Goal: Task Accomplishment & Management: Manage account settings

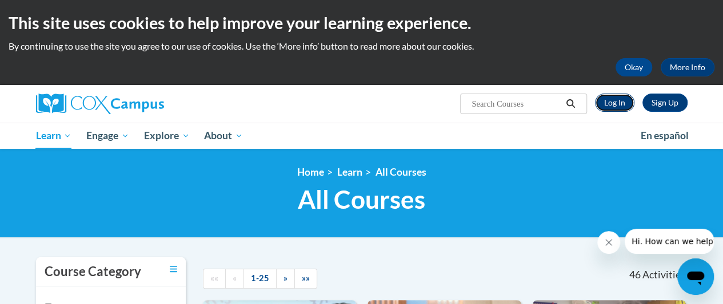
click at [583, 103] on link "Log In" at bounding box center [614, 103] width 39 height 18
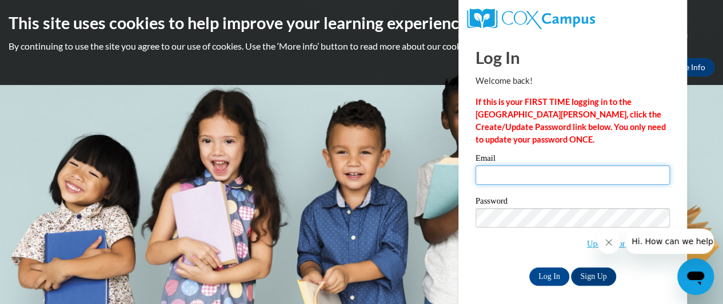
click at [521, 176] on input "Email" at bounding box center [572, 175] width 194 height 19
type input "[EMAIL_ADDRESS][DOMAIN_NAME]"
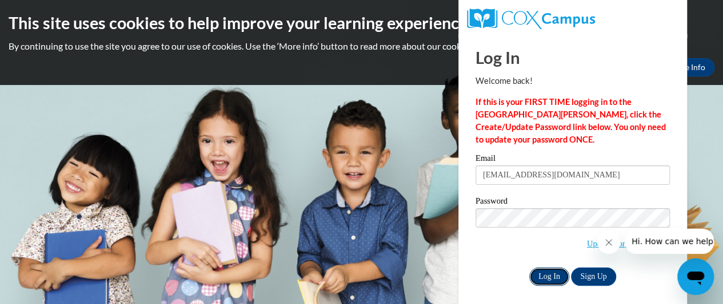
click at [547, 270] on input "Log In" at bounding box center [549, 277] width 40 height 18
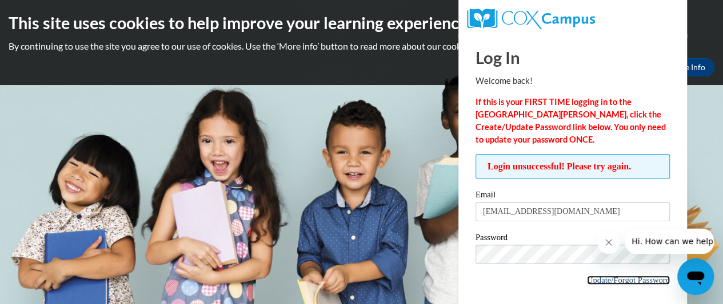
click at [616, 279] on link "Update/Forgot Password" at bounding box center [628, 280] width 83 height 9
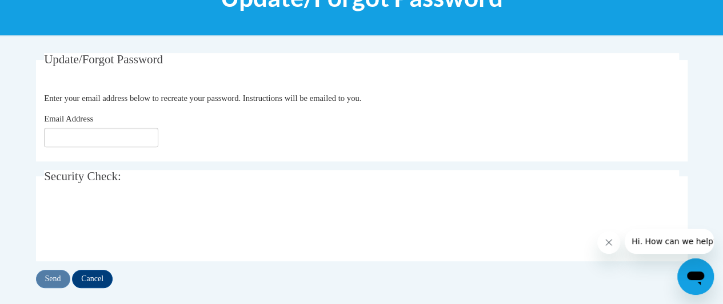
scroll to position [196, 0]
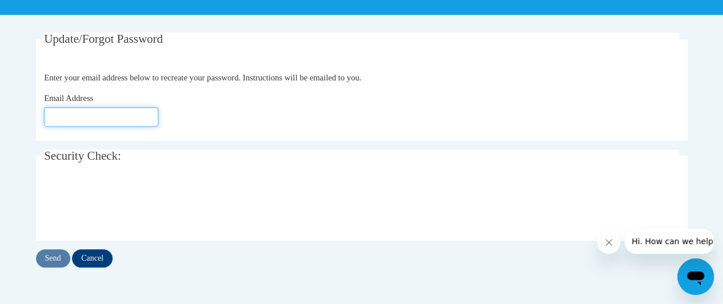
click at [129, 121] on input "Email Address" at bounding box center [101, 116] width 114 height 19
type input "naominoel123@yahoo.com"
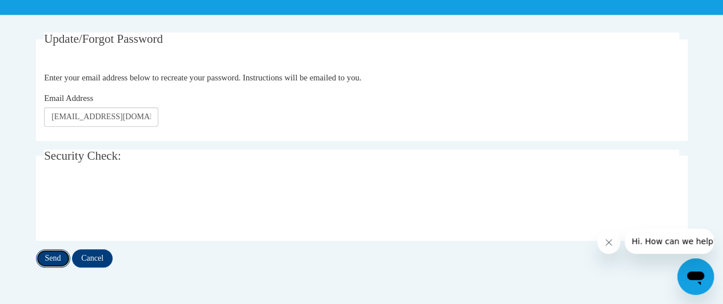
click at [55, 256] on input "Send" at bounding box center [53, 259] width 34 height 18
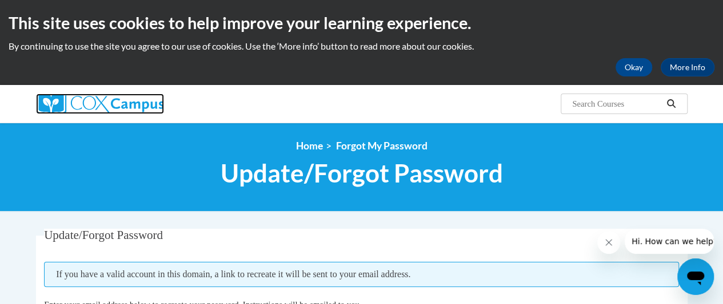
click at [95, 99] on img at bounding box center [100, 104] width 128 height 21
